Goal: Book appointment/travel/reservation

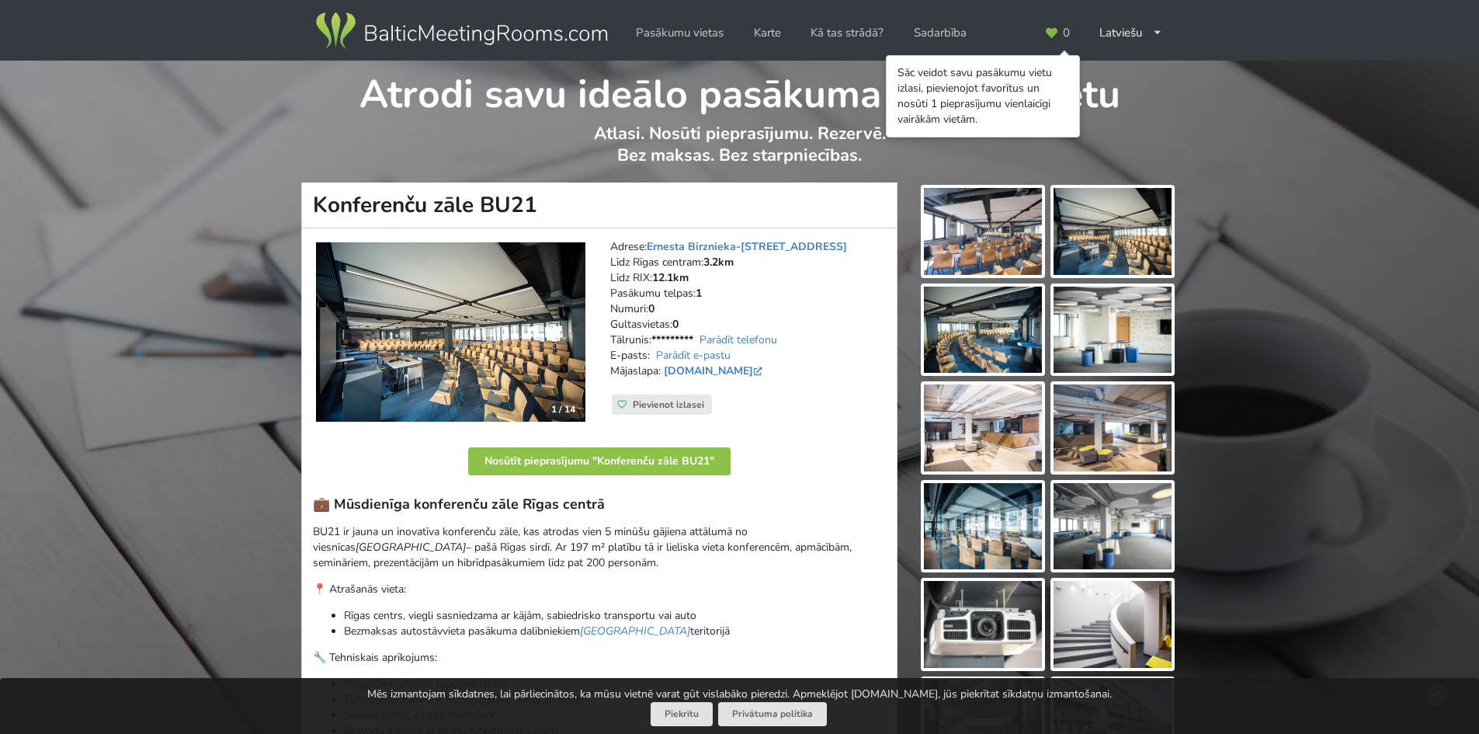
click at [1000, 220] on img at bounding box center [983, 231] width 118 height 87
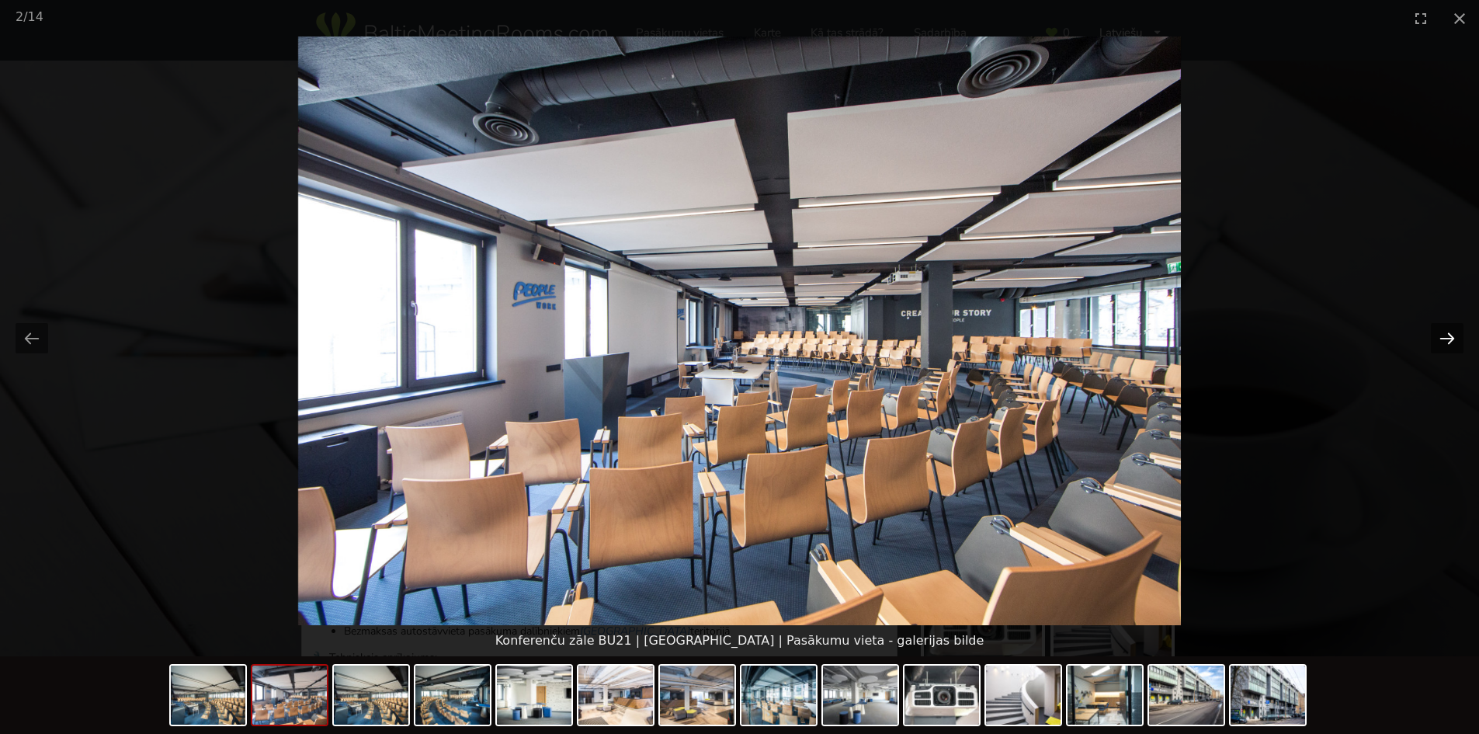
click at [1444, 337] on button "Next slide" at bounding box center [1447, 338] width 33 height 30
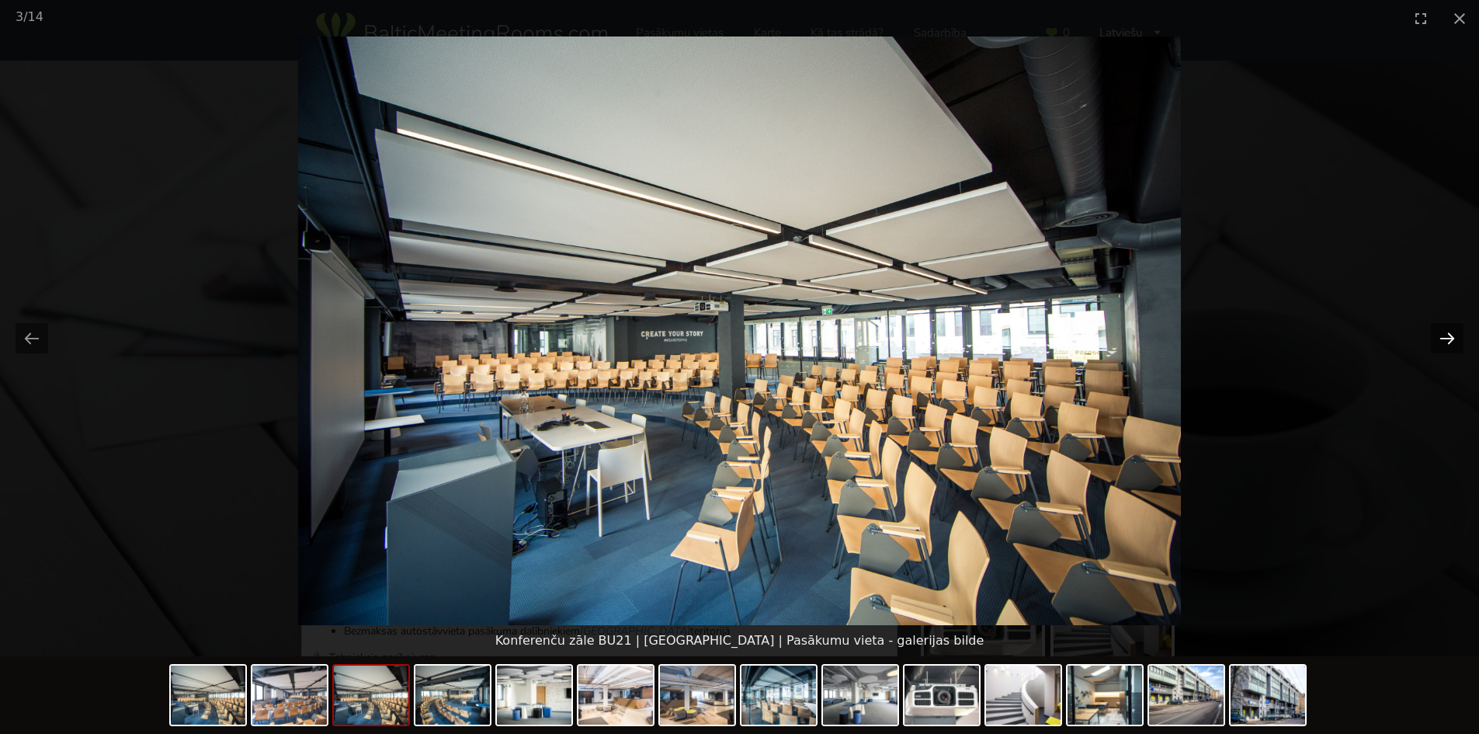
click at [1444, 337] on button "Next slide" at bounding box center [1447, 338] width 33 height 30
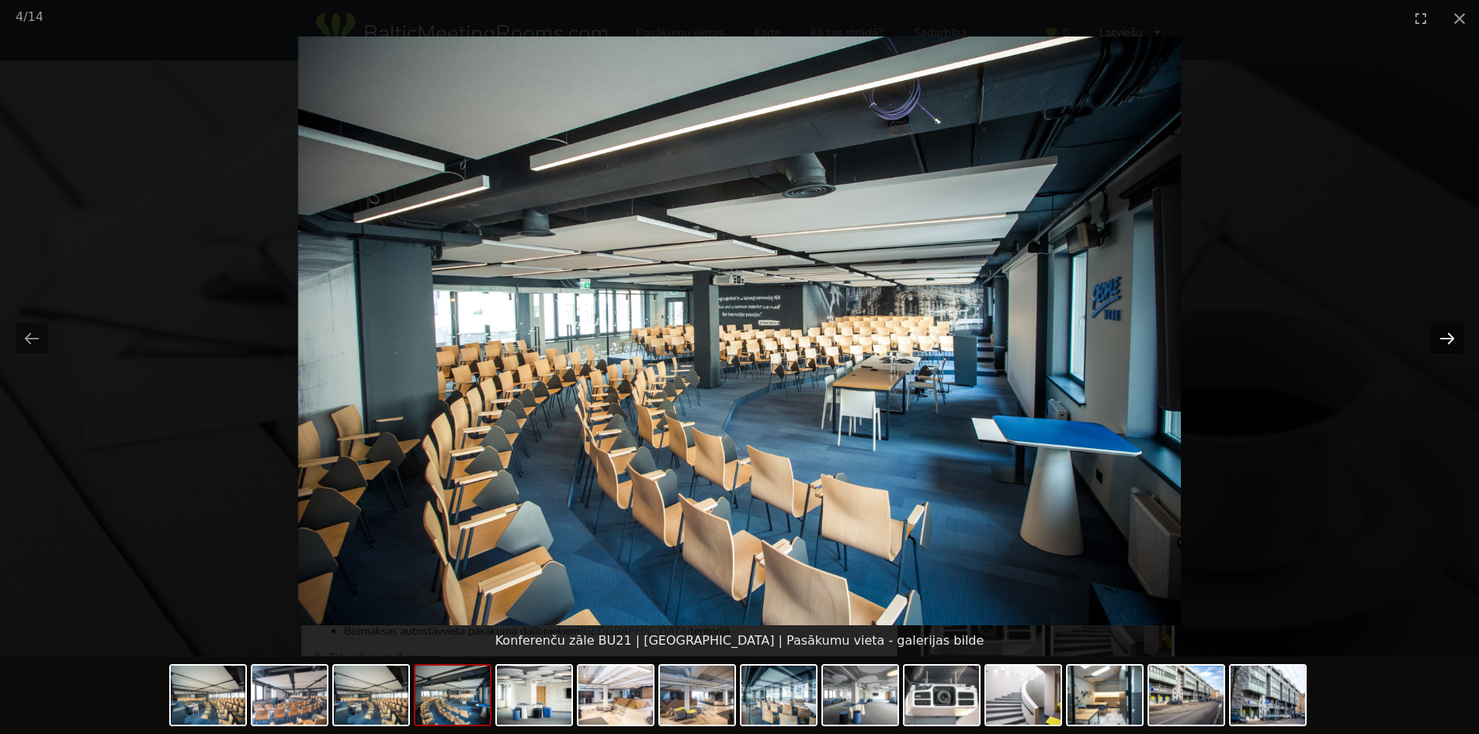
click at [1444, 337] on button "Next slide" at bounding box center [1447, 338] width 33 height 30
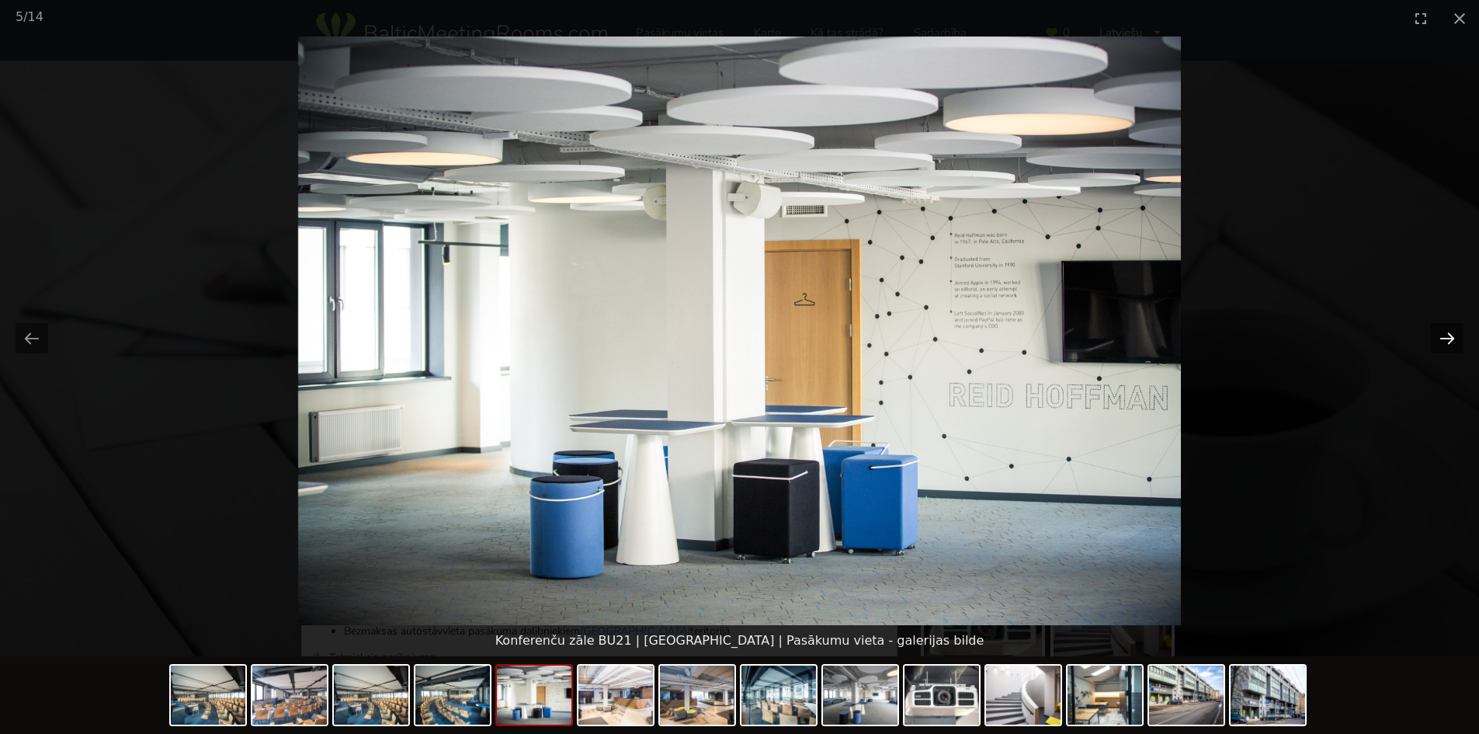
click at [1444, 337] on button "Next slide" at bounding box center [1447, 338] width 33 height 30
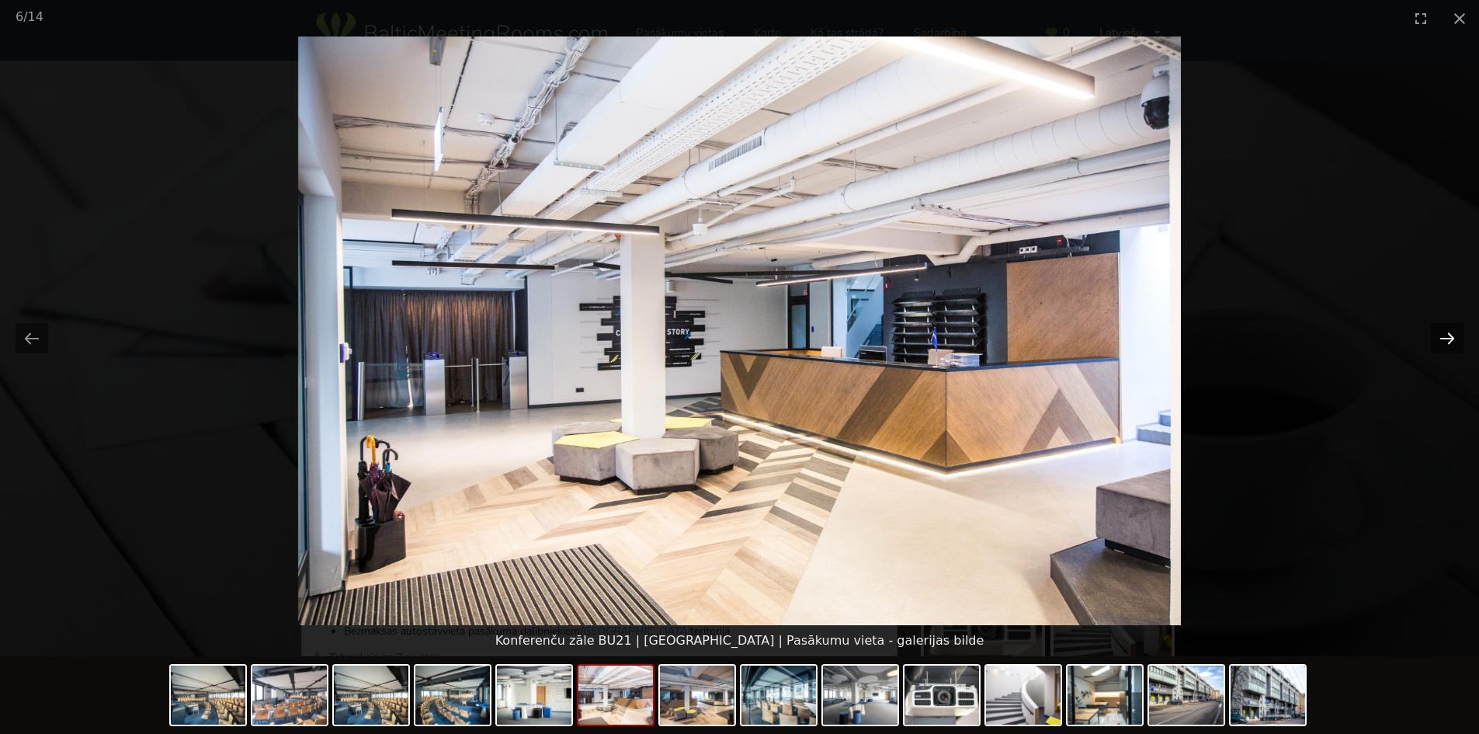
click at [1444, 337] on button "Next slide" at bounding box center [1447, 338] width 33 height 30
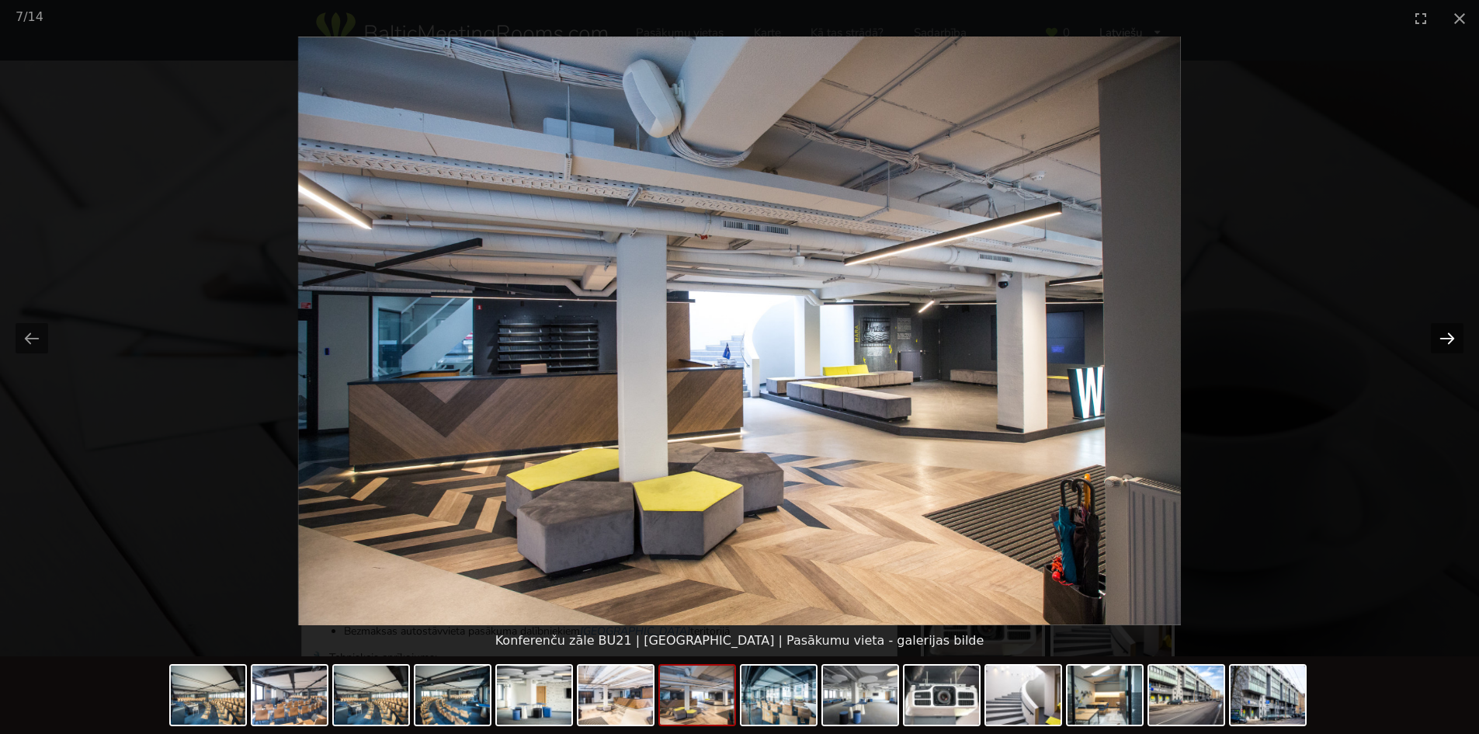
click at [1444, 337] on button "Next slide" at bounding box center [1447, 338] width 33 height 30
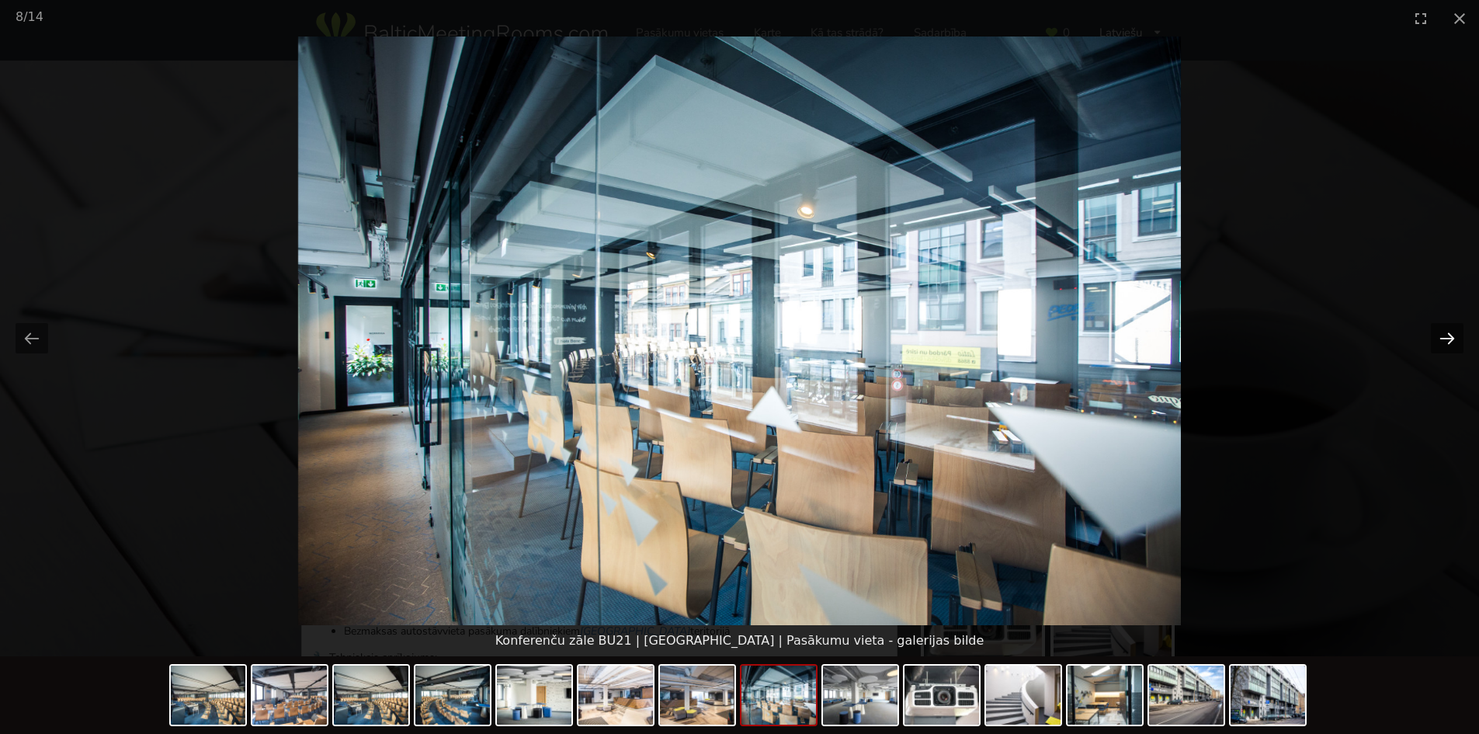
click at [1444, 337] on button "Next slide" at bounding box center [1447, 338] width 33 height 30
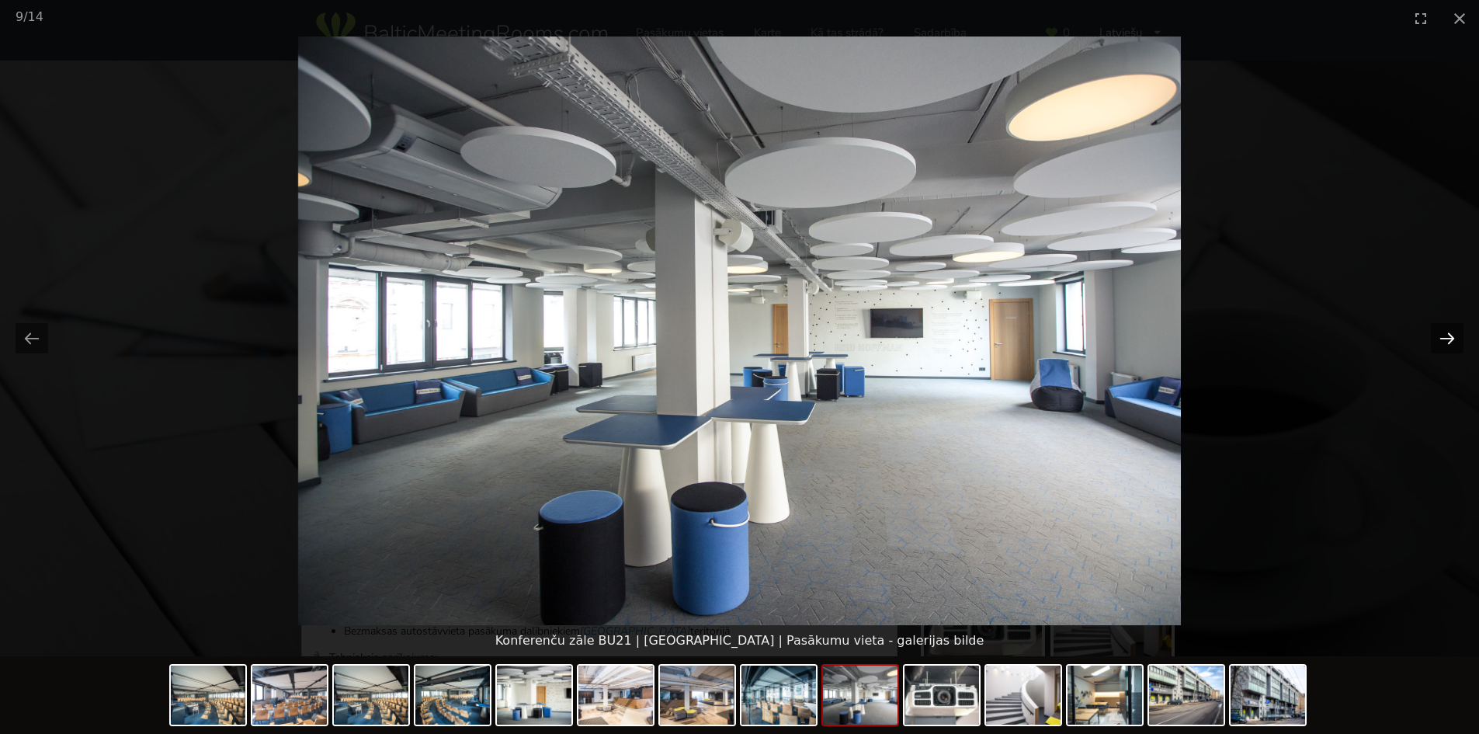
click at [1444, 337] on button "Next slide" at bounding box center [1447, 338] width 33 height 30
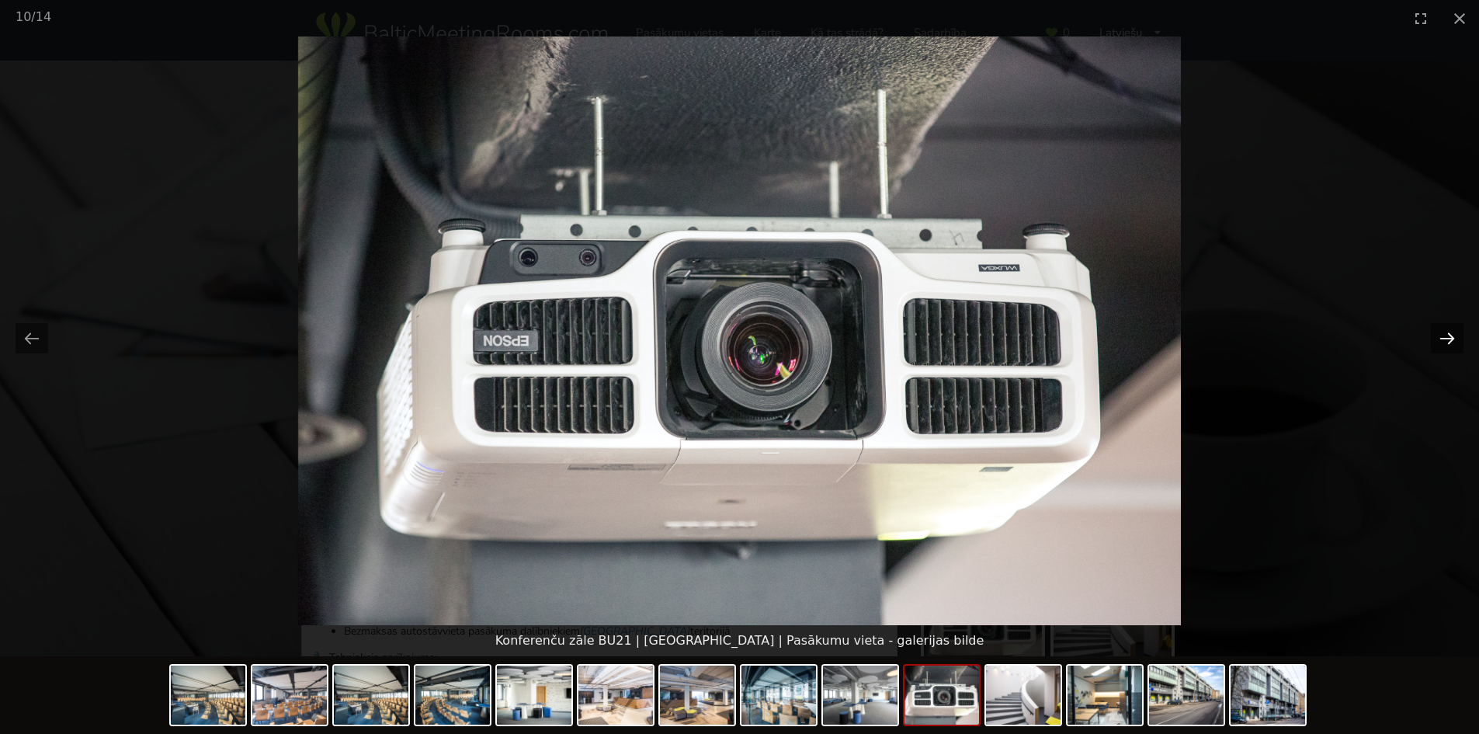
click at [1444, 337] on button "Next slide" at bounding box center [1447, 338] width 33 height 30
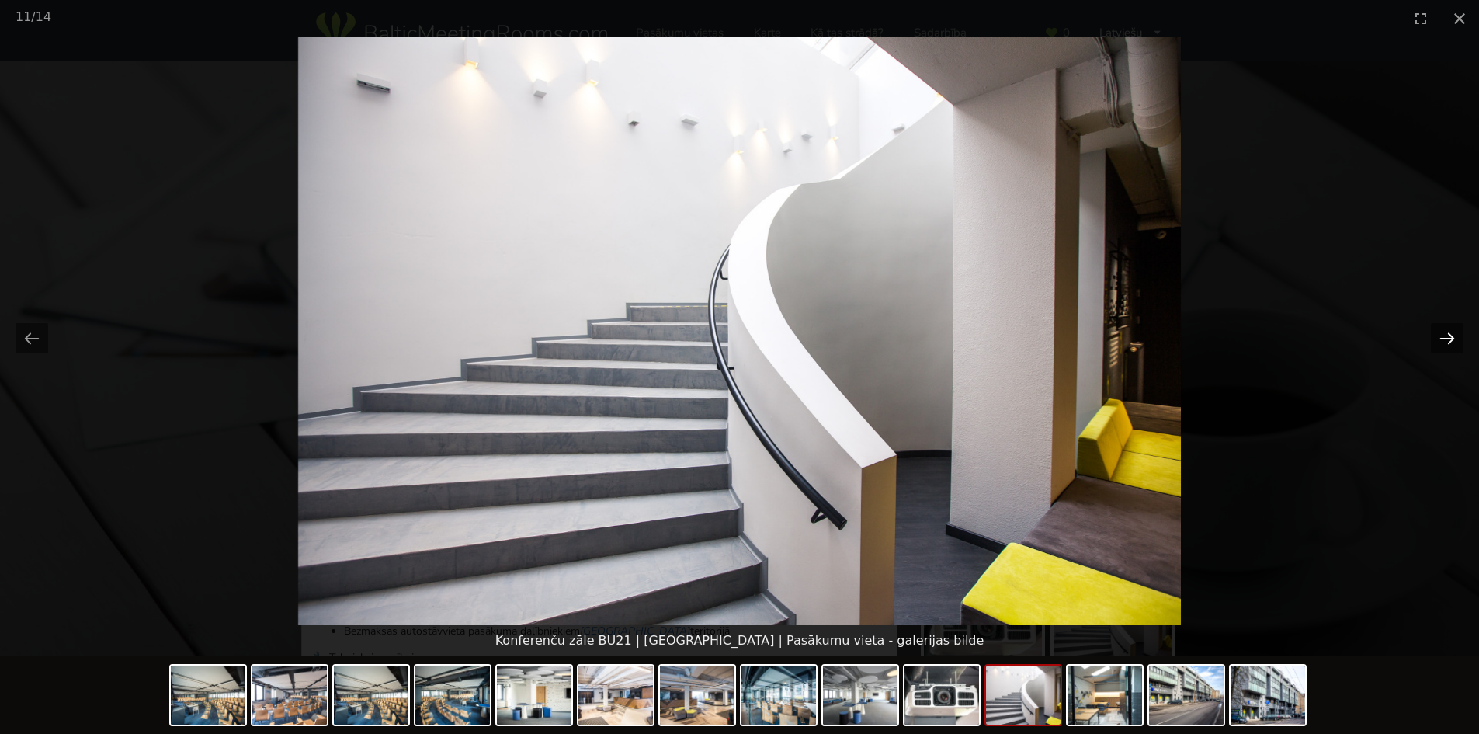
click at [1444, 337] on button "Next slide" at bounding box center [1447, 338] width 33 height 30
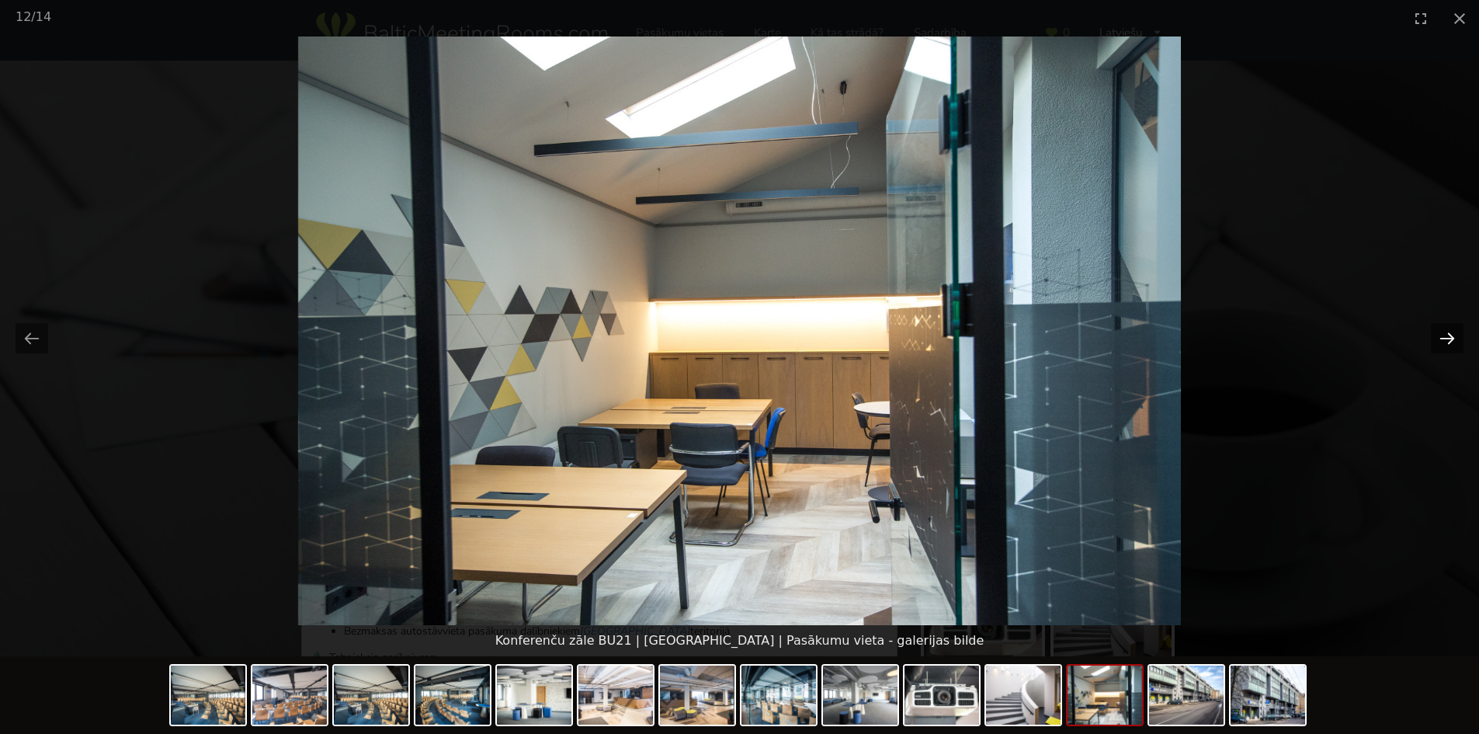
click at [1444, 337] on button "Next slide" at bounding box center [1447, 338] width 33 height 30
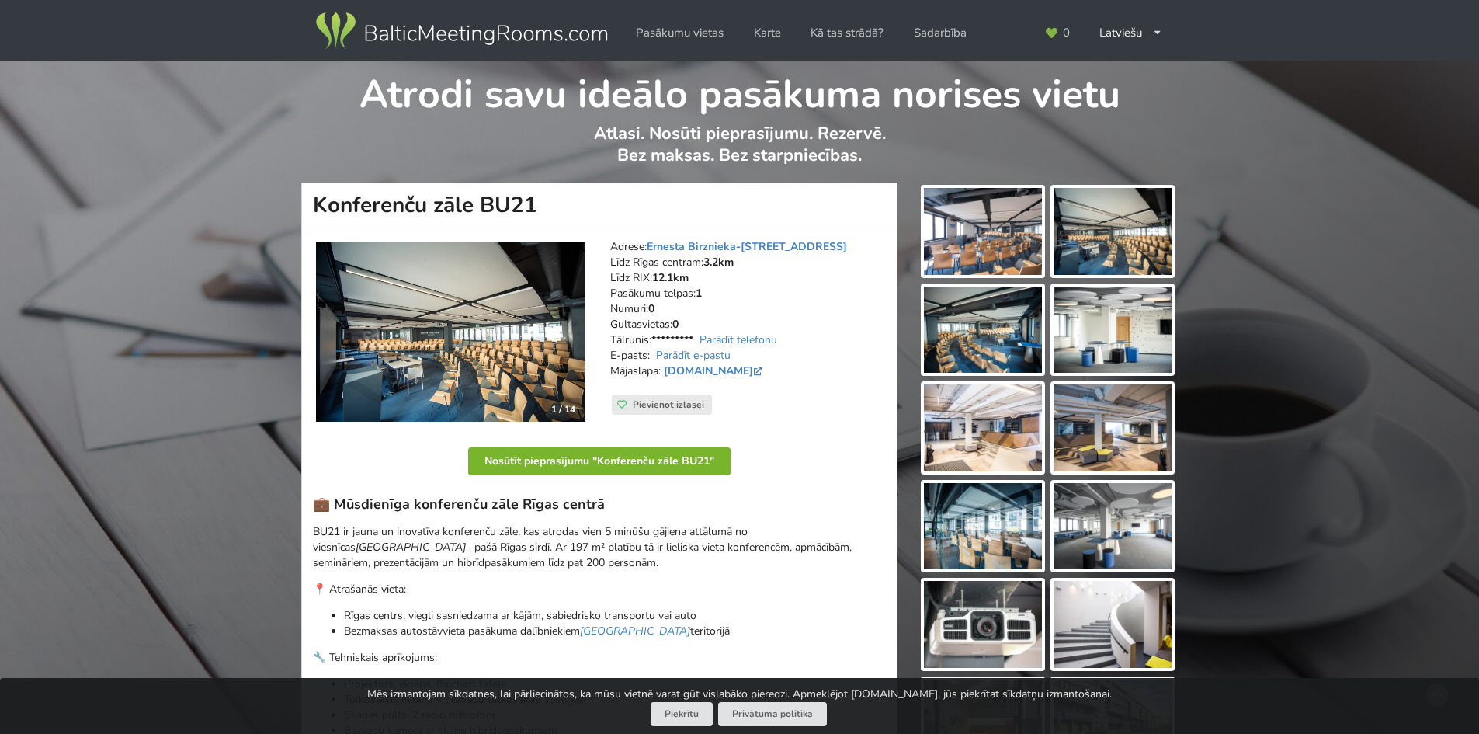
click at [604, 460] on button "Nosūtīt pieprasījumu "Konferenču zāle BU21"" at bounding box center [599, 461] width 262 height 28
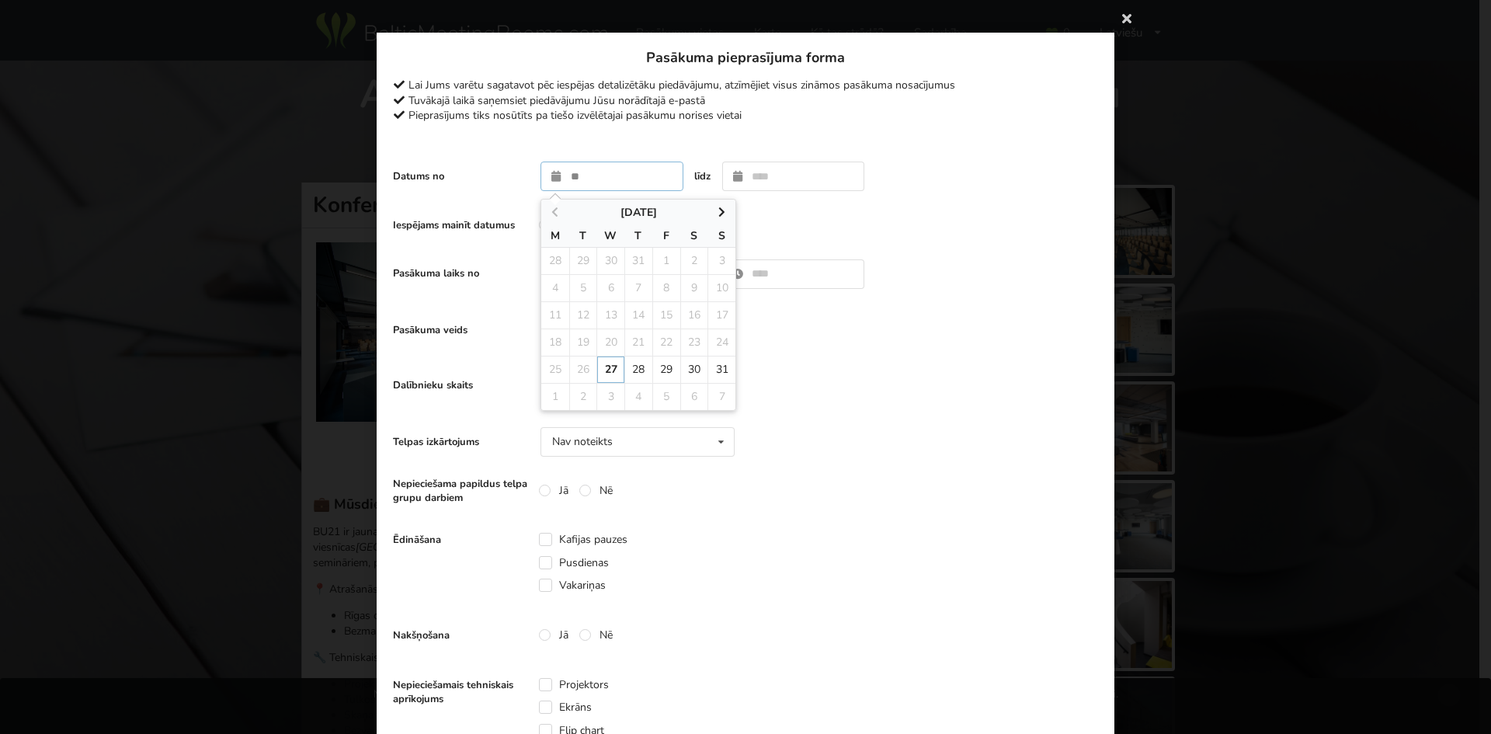
click at [585, 179] on input "text" at bounding box center [611, 176] width 143 height 30
type input "**********"
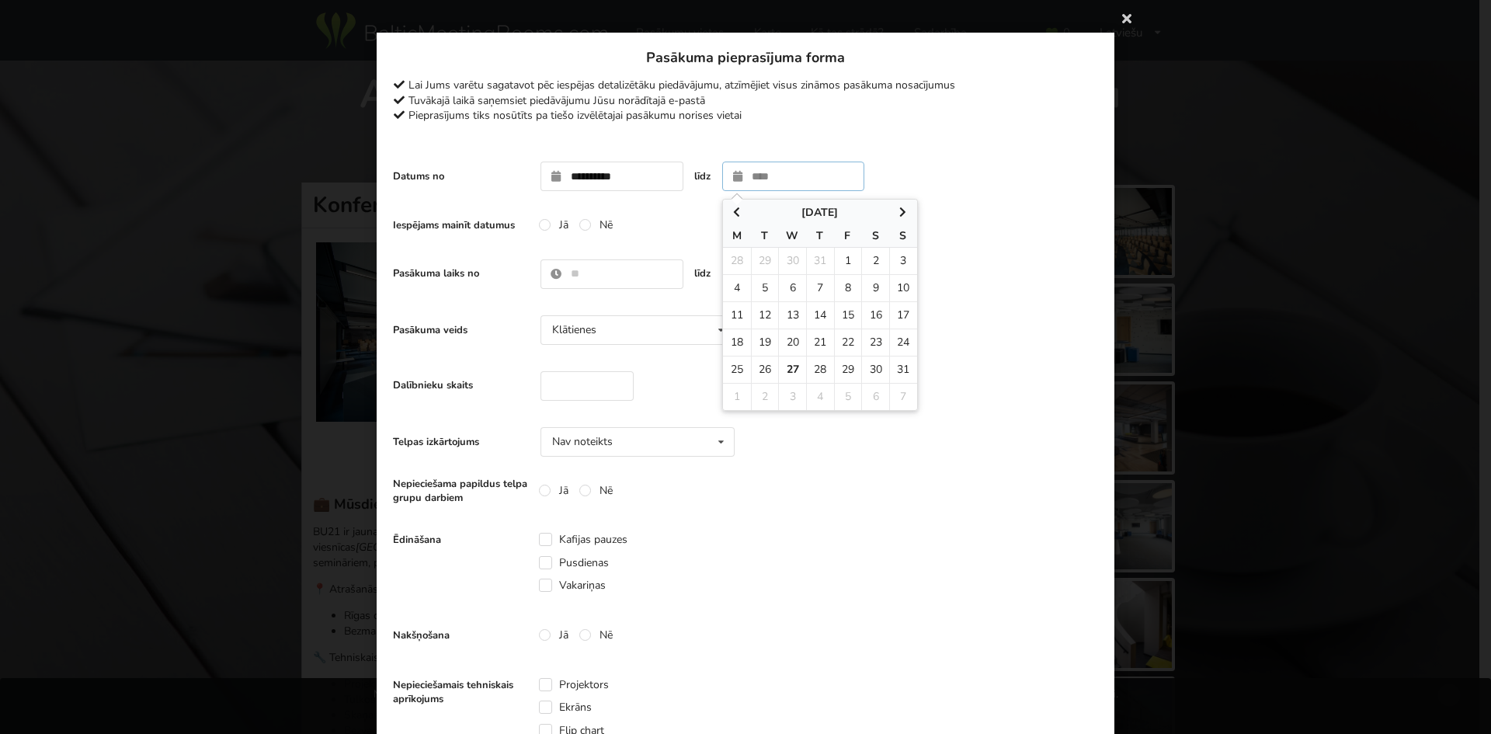
type input "**********"
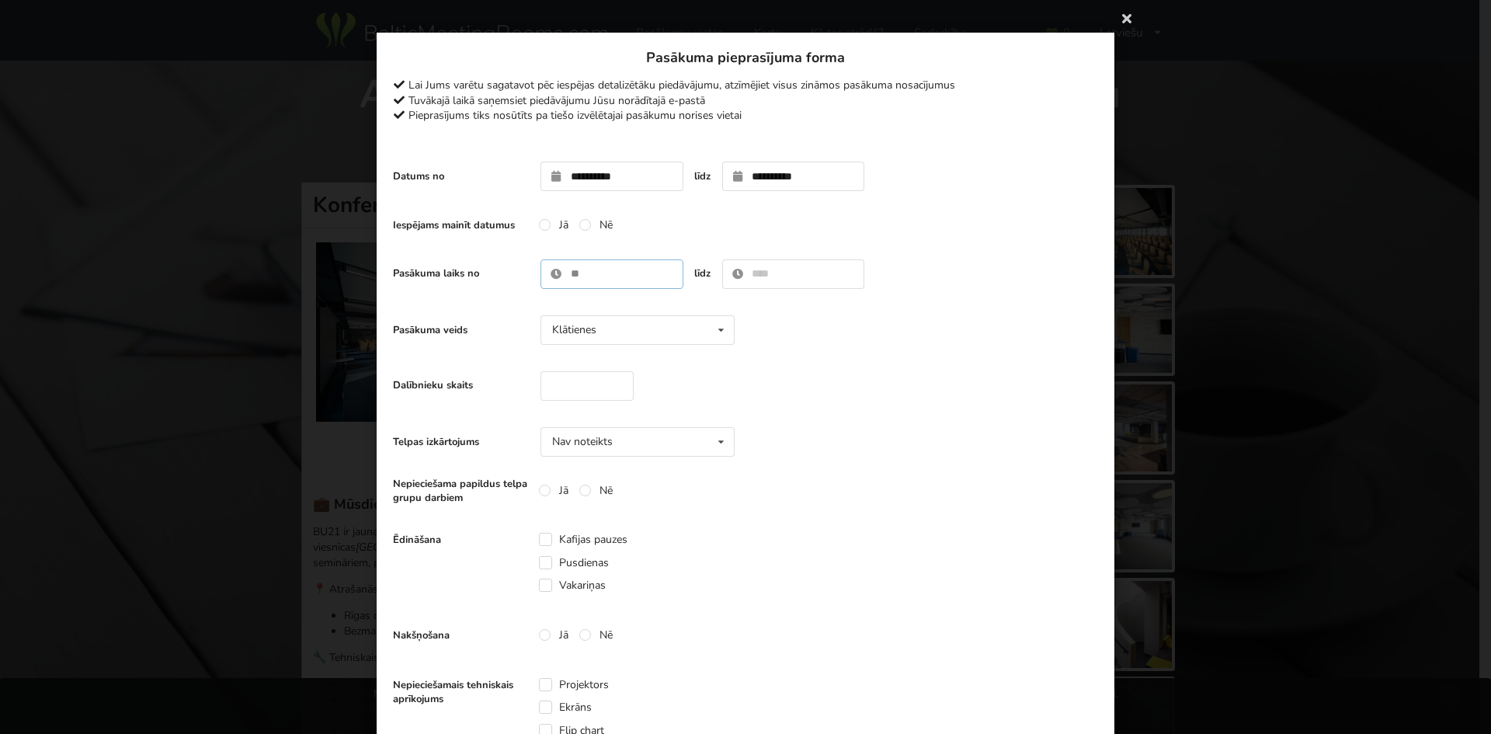
click at [590, 276] on input "text" at bounding box center [611, 274] width 143 height 30
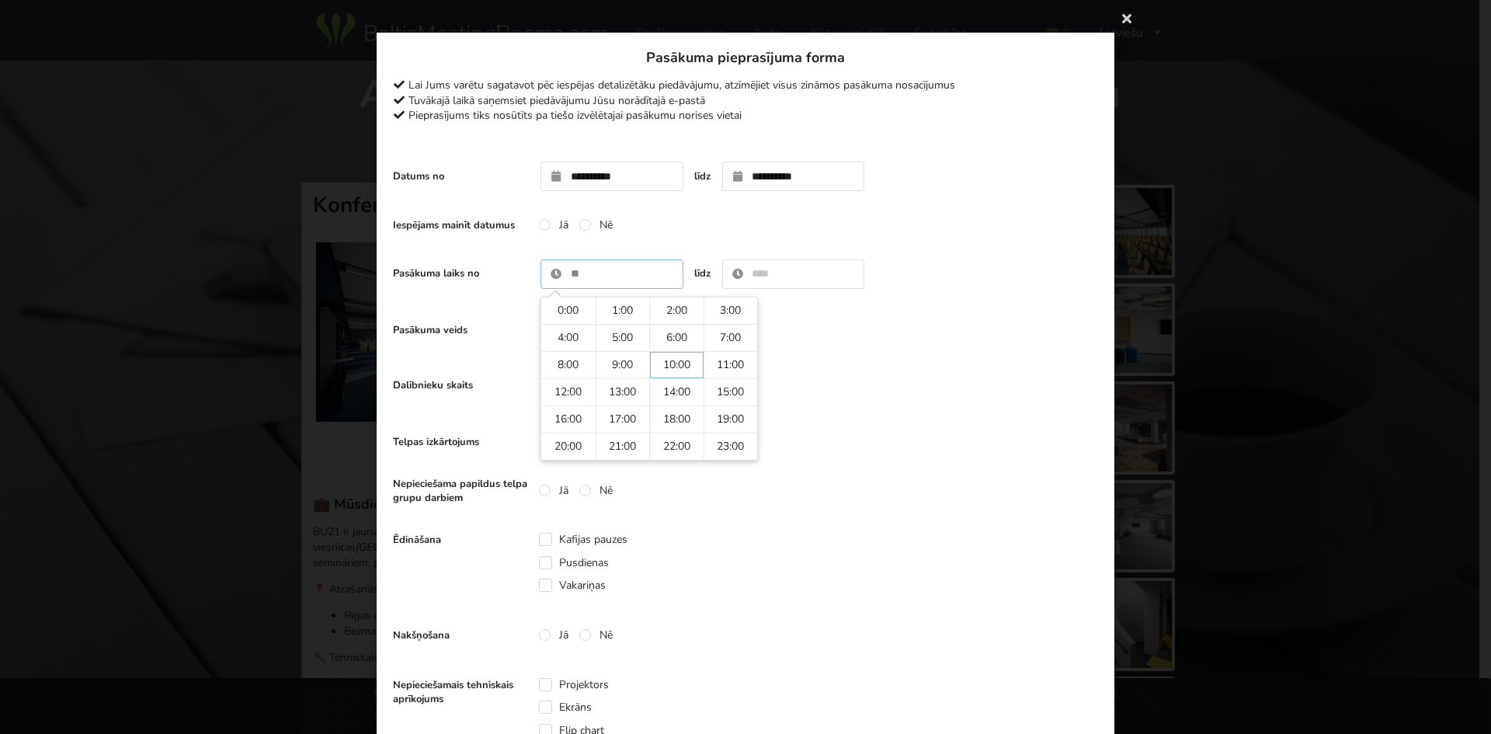
type input "*****"
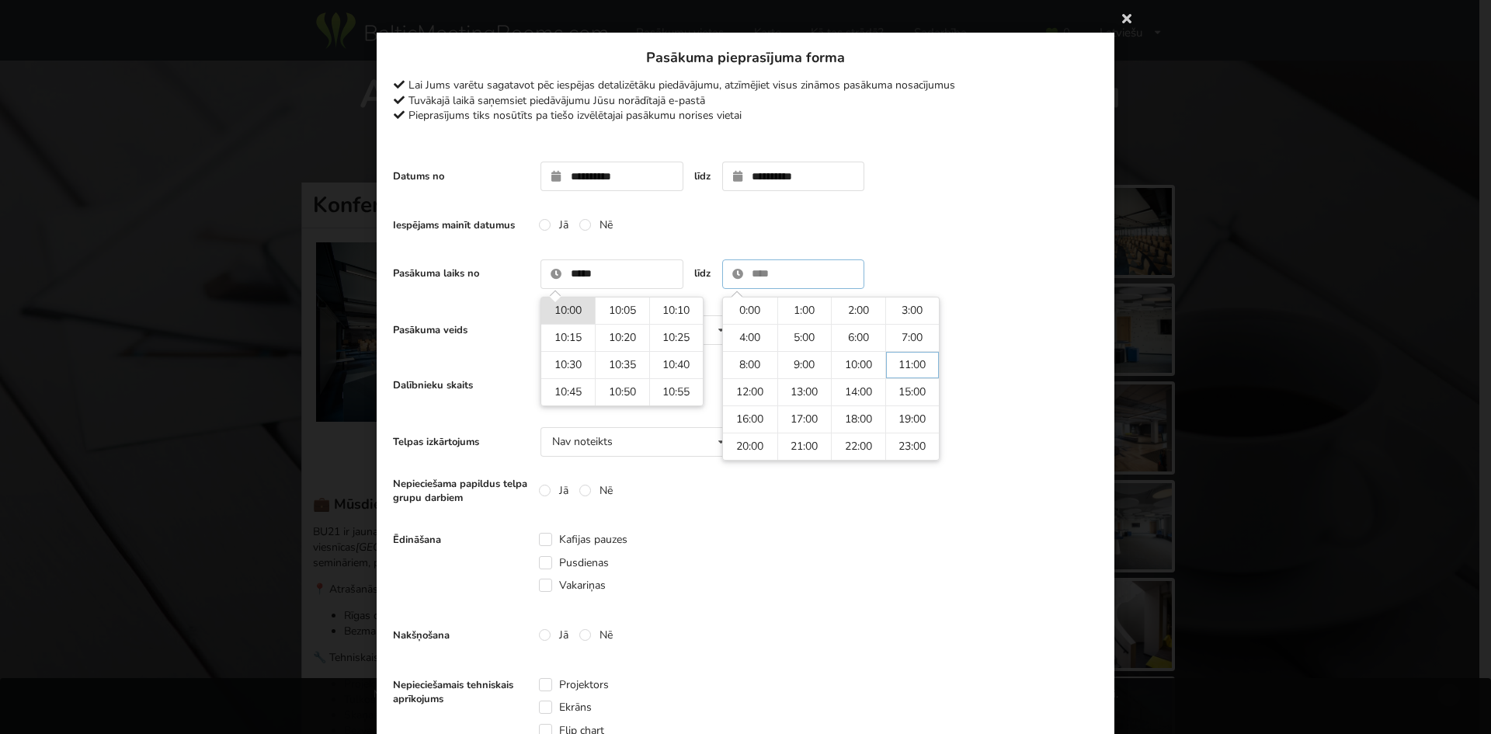
click at [769, 276] on input "text" at bounding box center [793, 274] width 143 height 30
type input "*****"
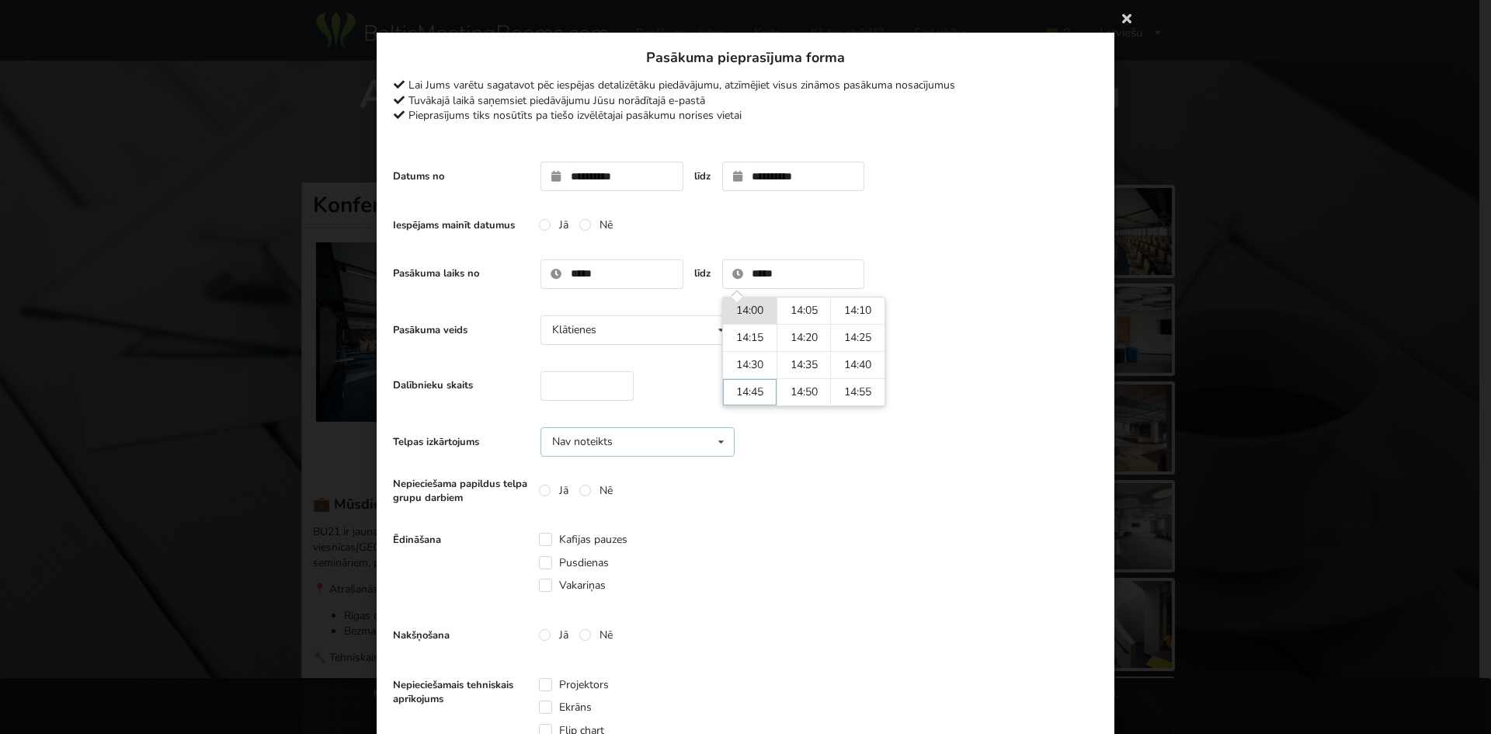
click at [697, 442] on div "Nav noteikts Nav noteikts Teātris U-Veids Sapulce Klase" at bounding box center [637, 442] width 194 height 30
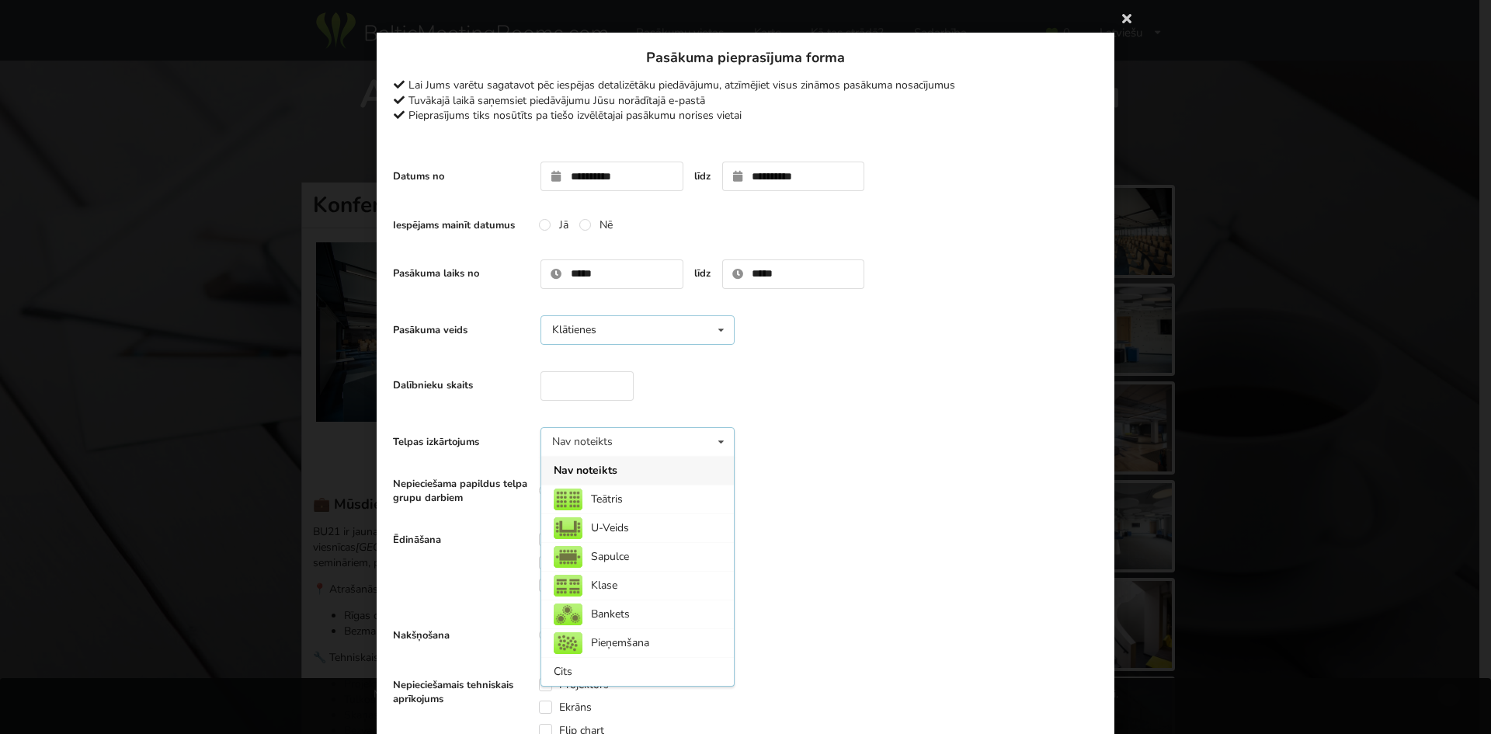
click at [672, 318] on div "Klātienes Klātienes Tiešsaistes Klātienes ar tiešraidi" at bounding box center [637, 330] width 194 height 30
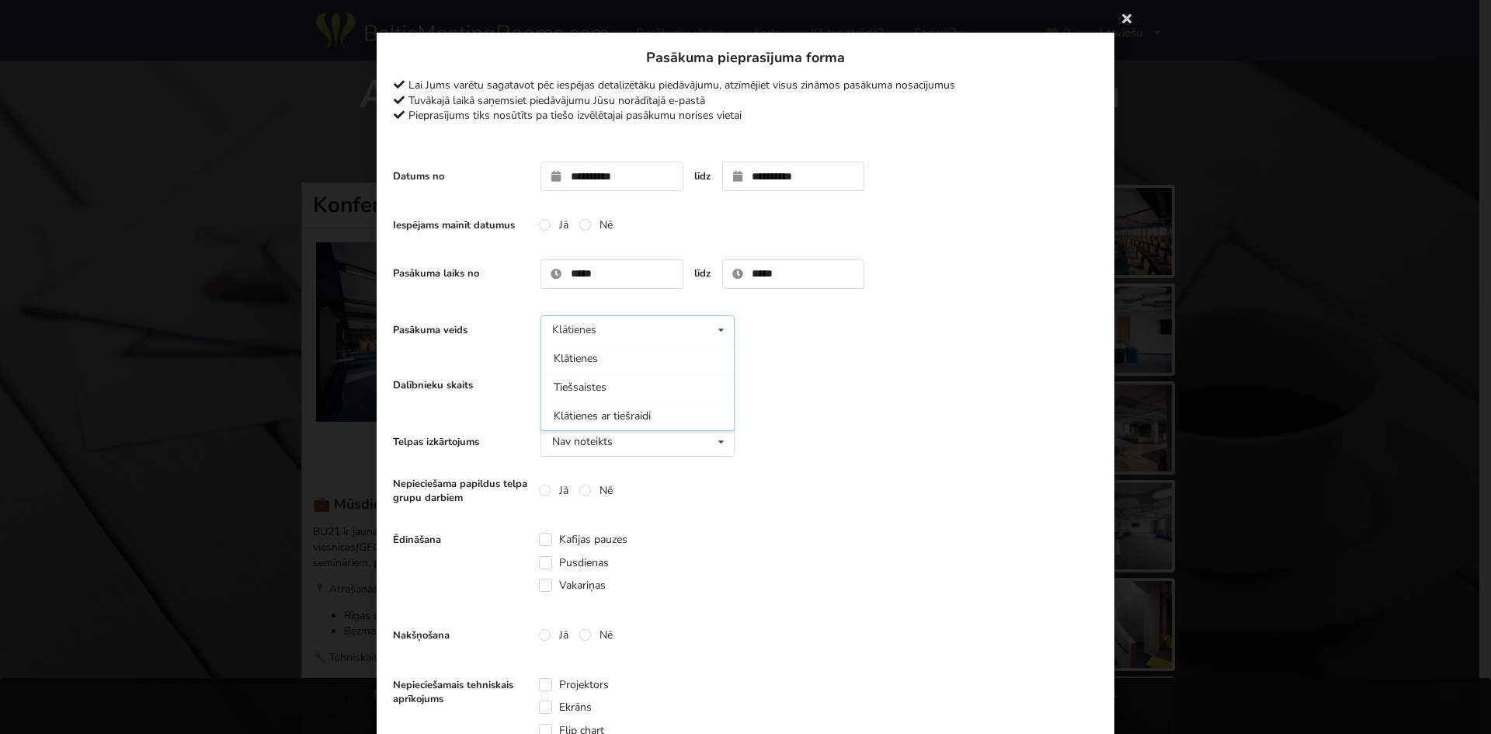
click at [822, 394] on div "Dalībnieku skaits" at bounding box center [745, 385] width 705 height 45
click at [592, 380] on input "number" at bounding box center [586, 386] width 93 height 30
type input "***"
click at [685, 447] on div "Nav noteikts Nav noteikts Teātris U-Veids Sapulce Klase" at bounding box center [637, 442] width 194 height 30
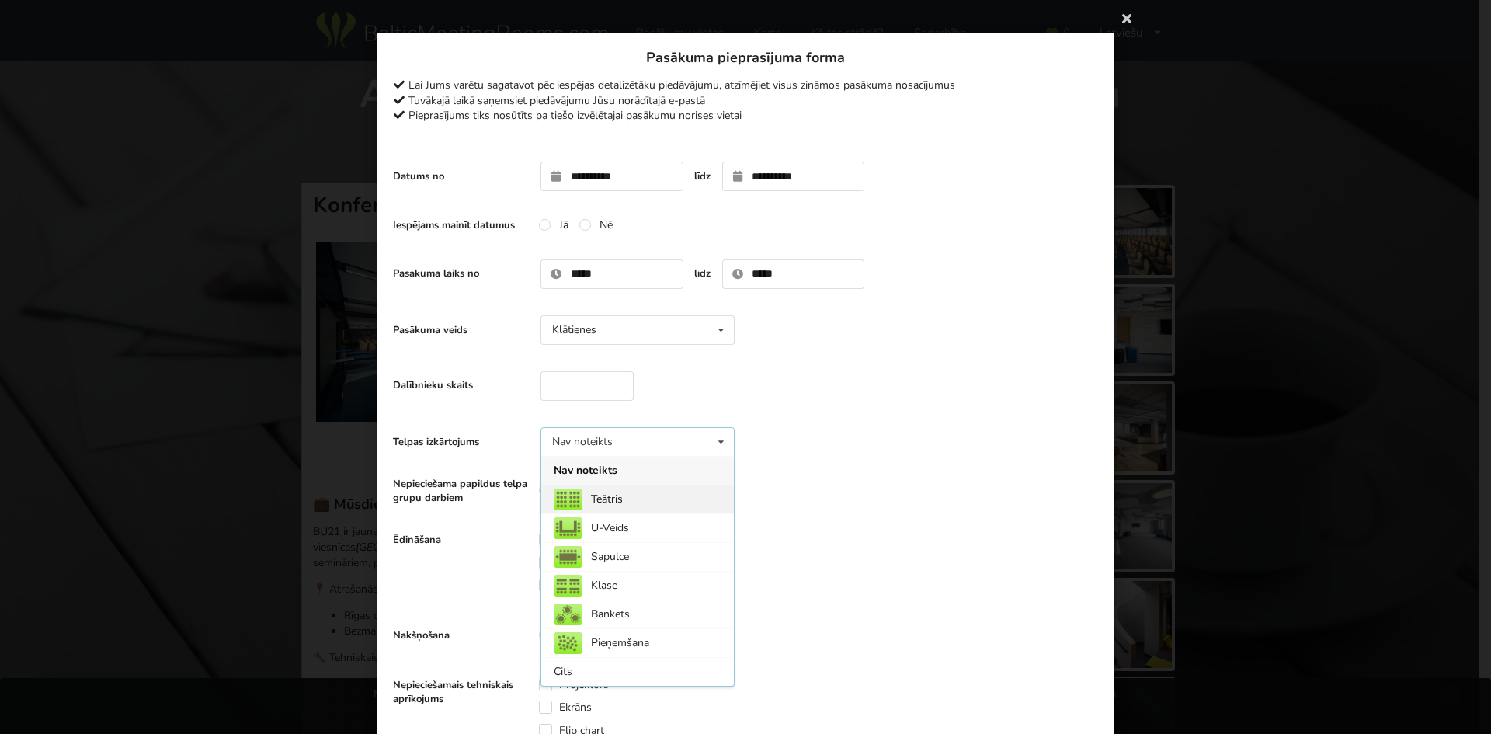
click at [603, 498] on div "Teātris" at bounding box center [637, 498] width 193 height 29
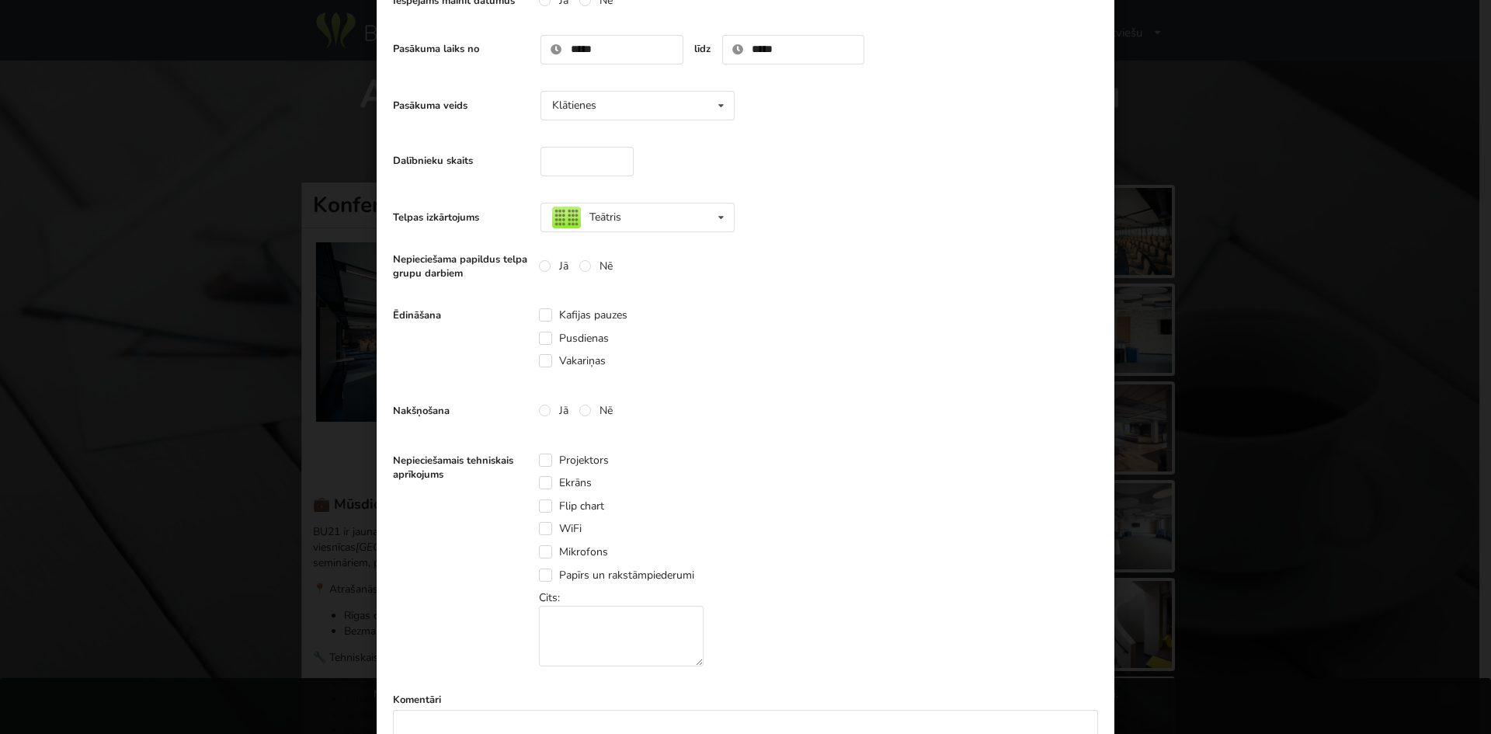
scroll to position [233, 0]
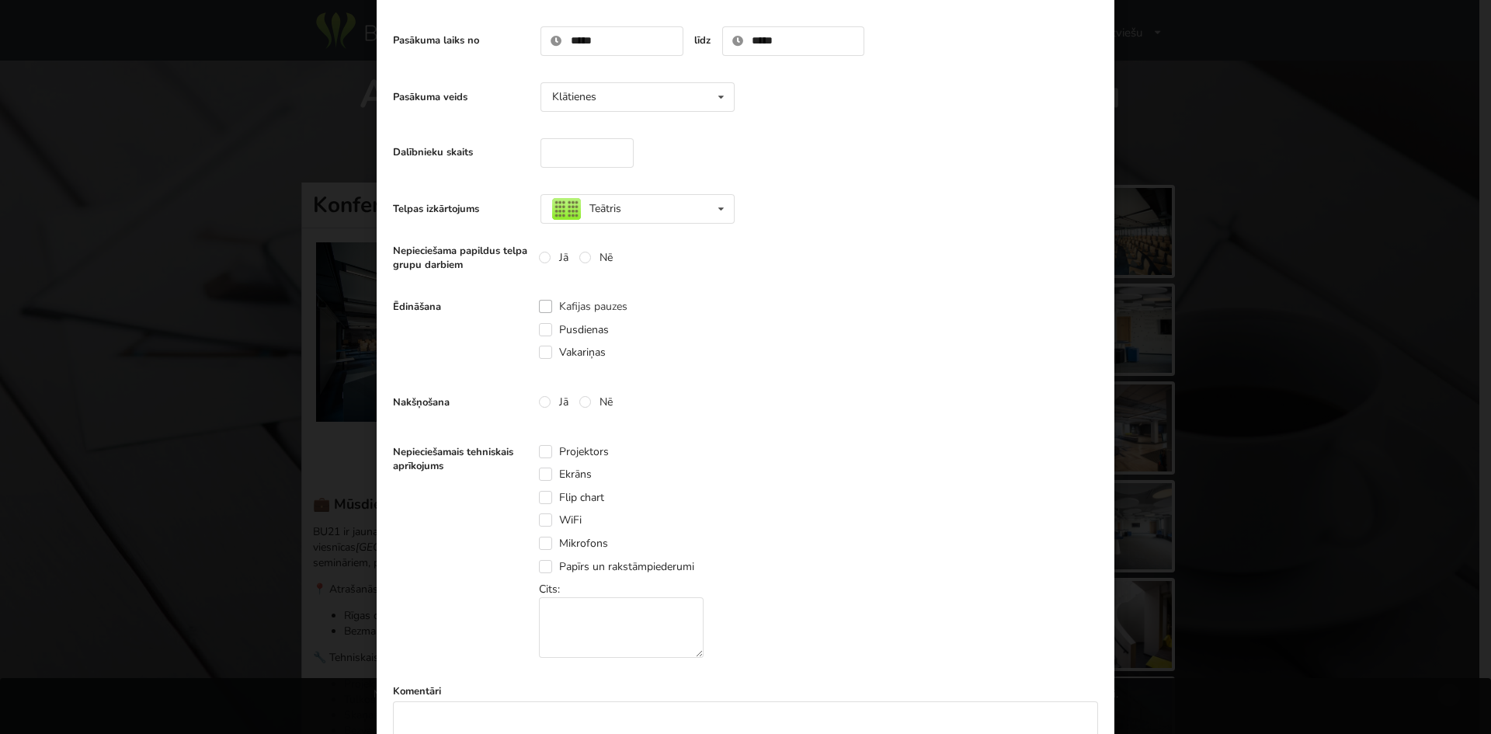
click at [541, 307] on label "Kafijas pauzes" at bounding box center [583, 306] width 89 height 13
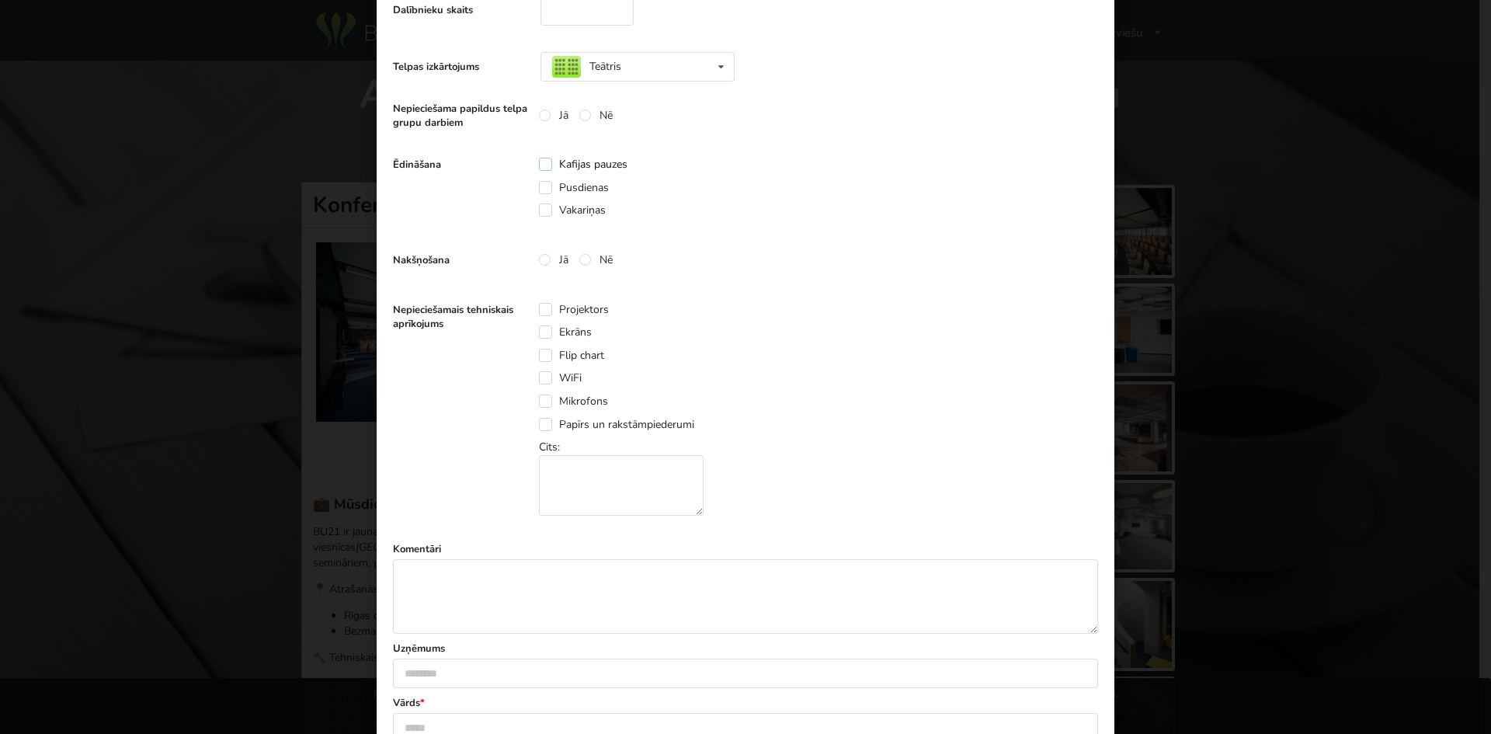
scroll to position [388, 0]
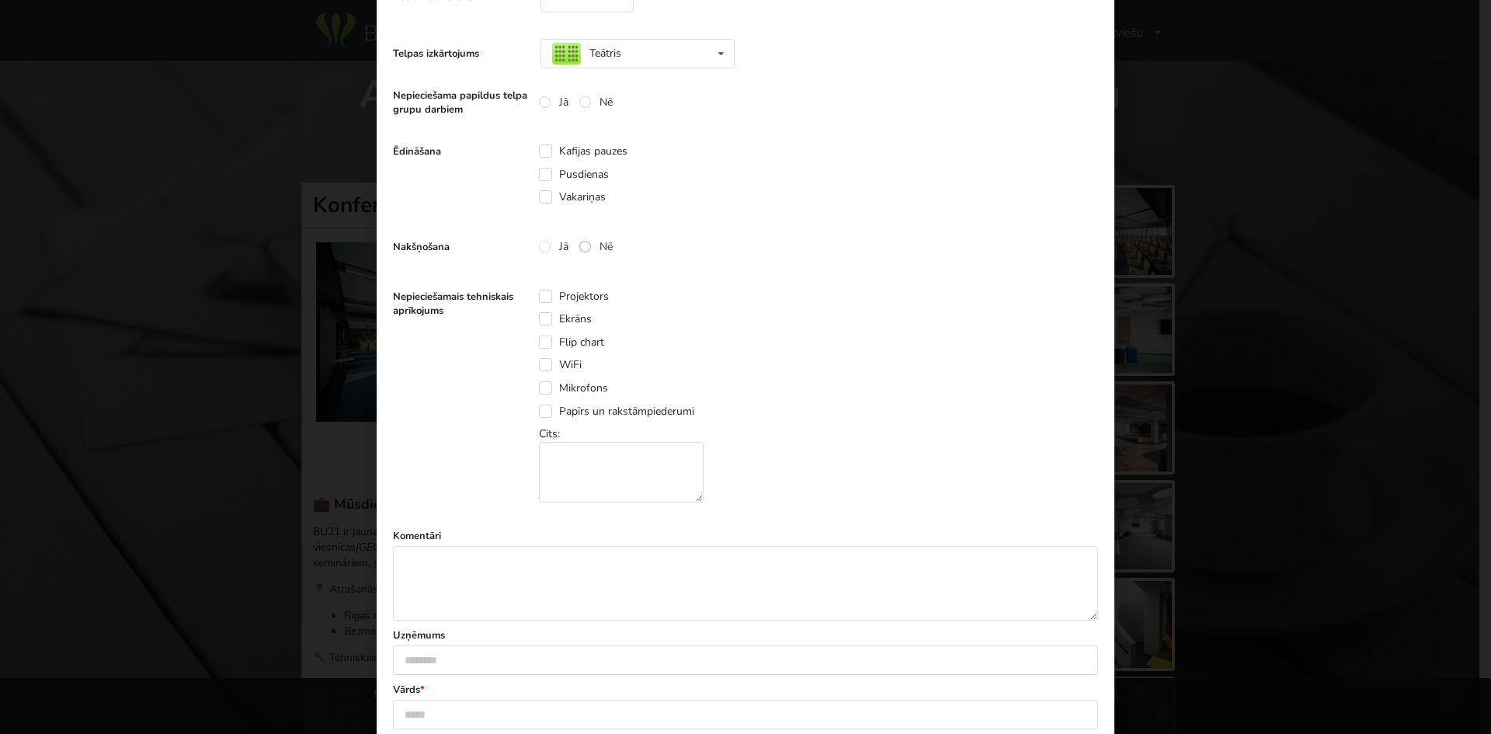
click at [580, 246] on label "Nē" at bounding box center [595, 246] width 33 height 13
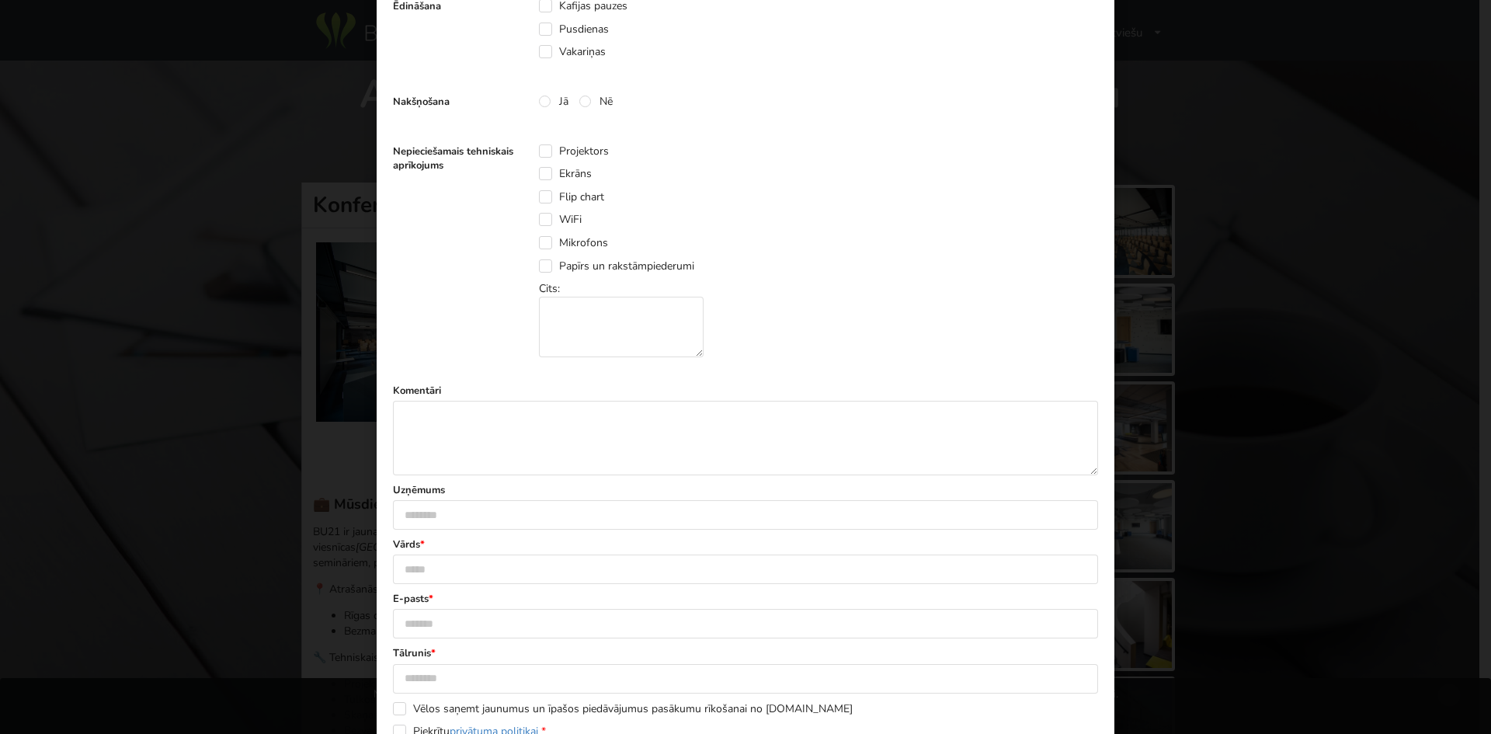
scroll to position [544, 0]
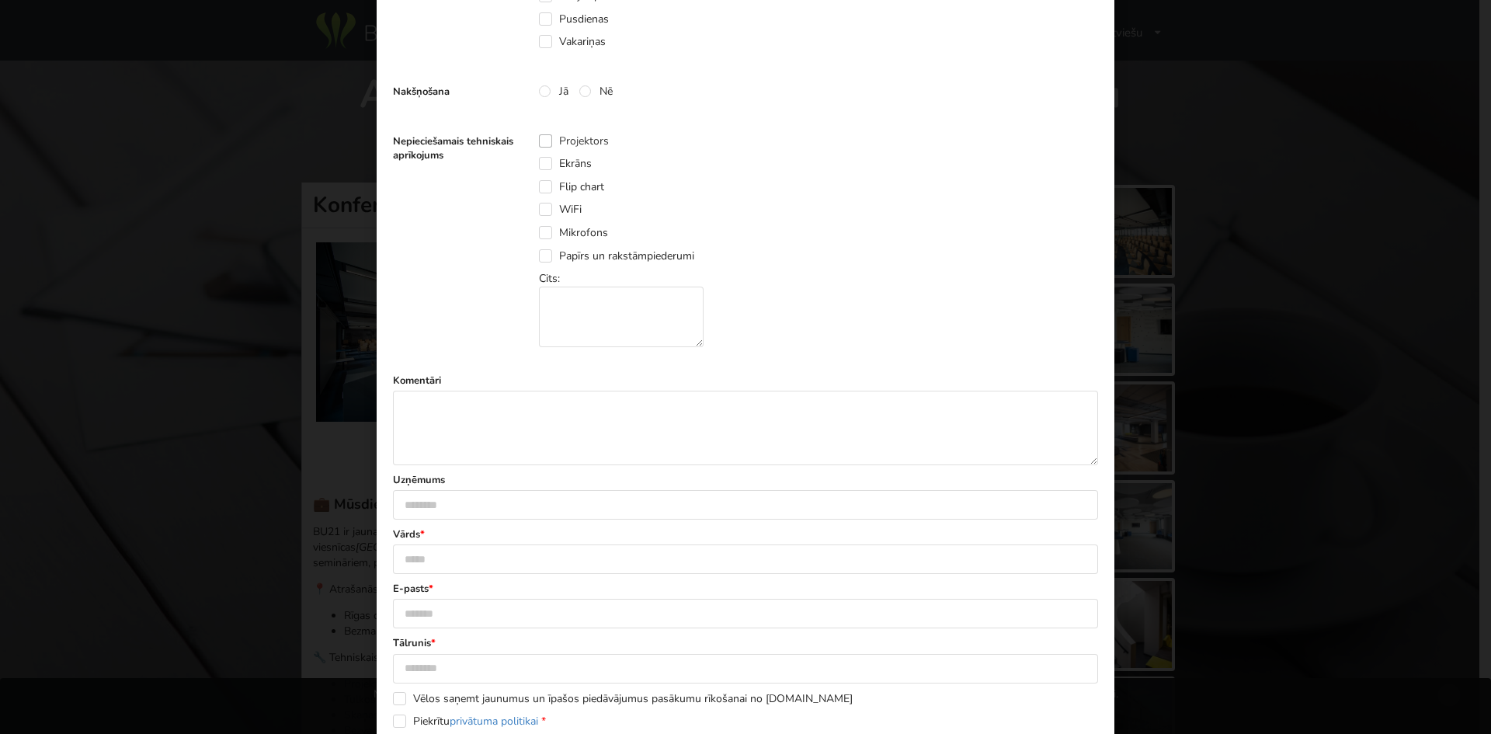
click at [539, 142] on label "Projektors" at bounding box center [574, 140] width 70 height 13
click at [542, 164] on label "Ekrāns" at bounding box center [565, 163] width 53 height 13
click at [541, 206] on label "WiFi" at bounding box center [560, 209] width 43 height 13
click at [539, 231] on label "Mikrofons" at bounding box center [573, 232] width 69 height 13
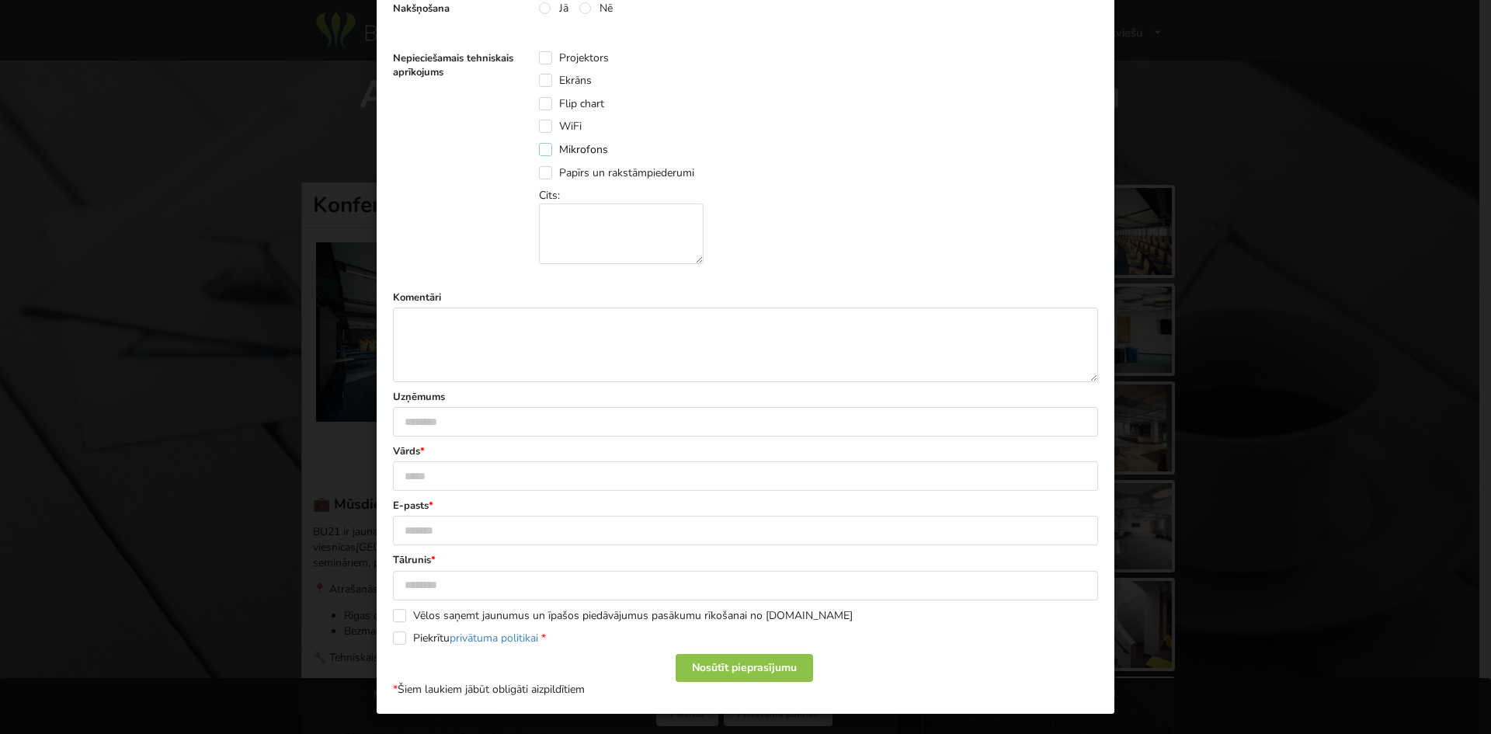
scroll to position [628, 0]
click at [446, 422] on input "text" at bounding box center [745, 420] width 705 height 30
click at [446, 463] on input "text" at bounding box center [745, 475] width 705 height 30
type input "**********"
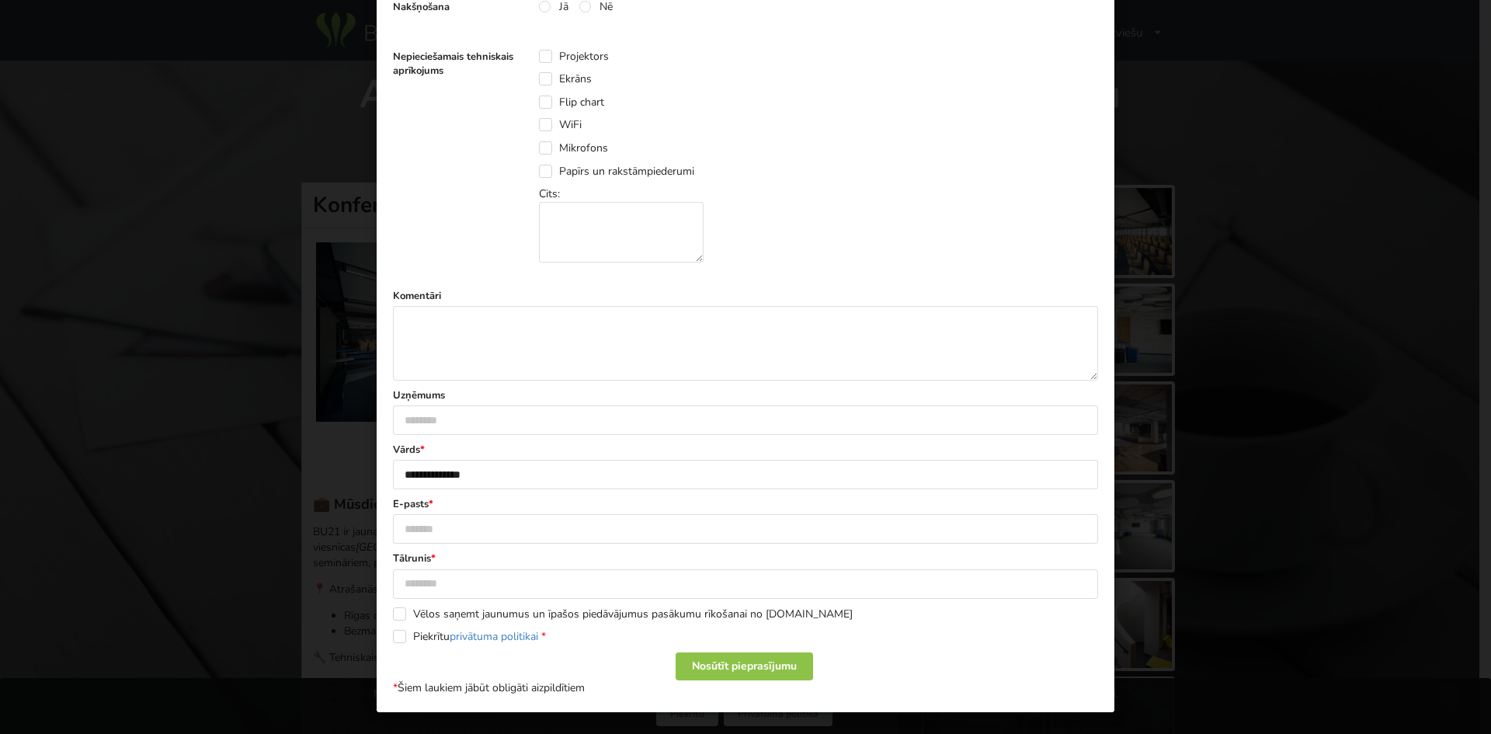
type input "**********"
type input "********"
click at [393, 638] on label "Piekrītu privātuma politikai *" at bounding box center [469, 636] width 153 height 13
click at [757, 661] on div "Nosūtīt pieprasījumu" at bounding box center [744, 666] width 137 height 28
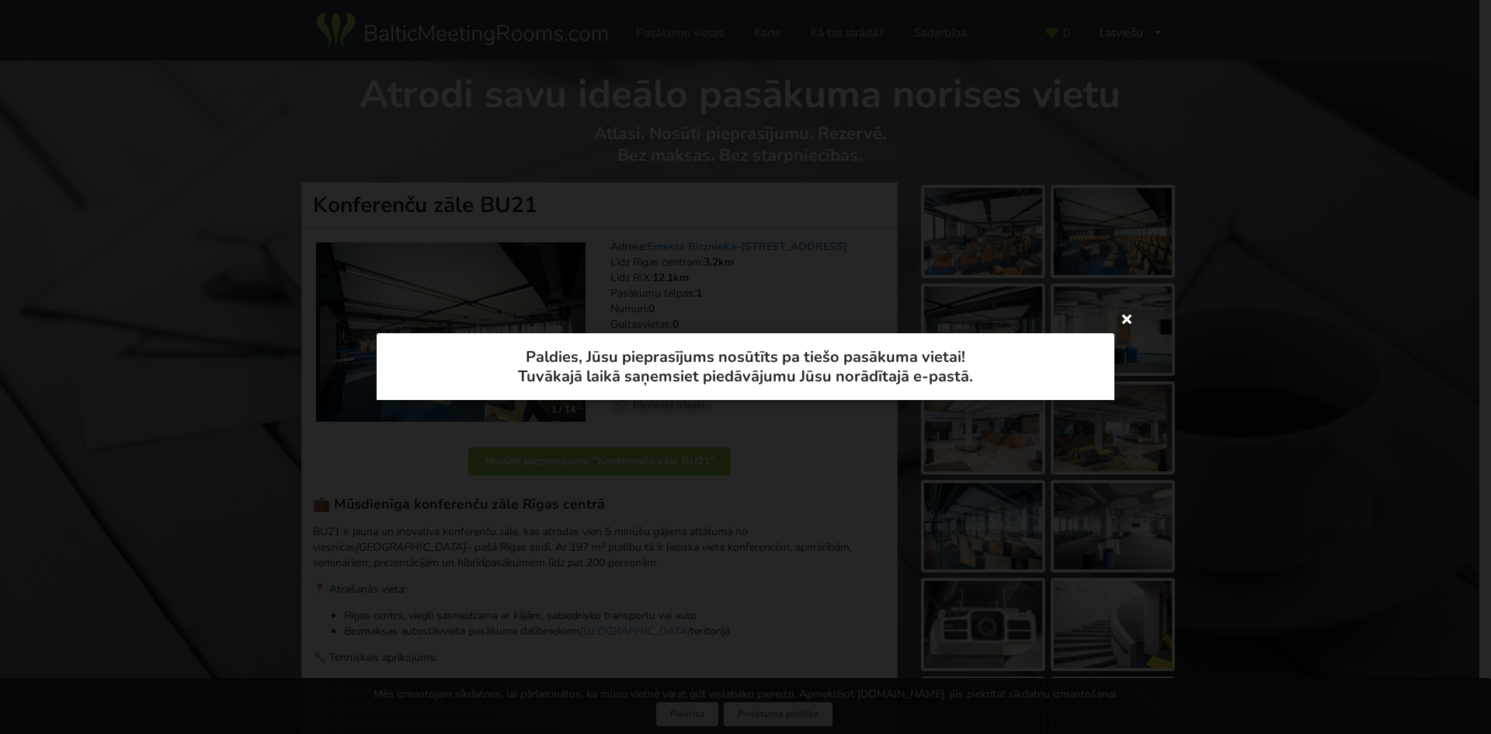
click at [1120, 318] on icon at bounding box center [1126, 318] width 25 height 25
